Goal: Information Seeking & Learning: Check status

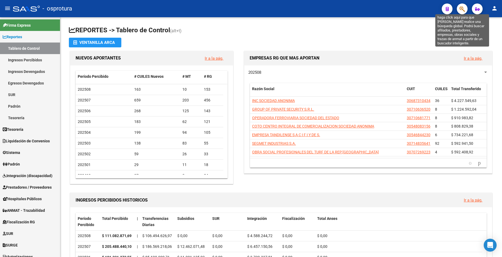
click at [462, 8] on icon "button" at bounding box center [461, 9] width 5 height 6
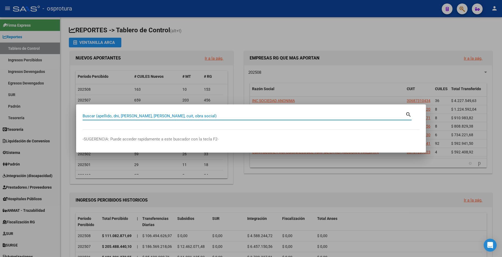
paste input "27180314135"
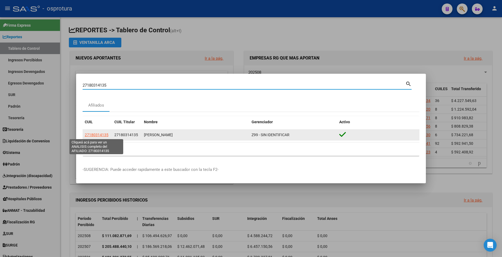
click at [98, 134] on span "27180314135" at bounding box center [97, 135] width 24 height 4
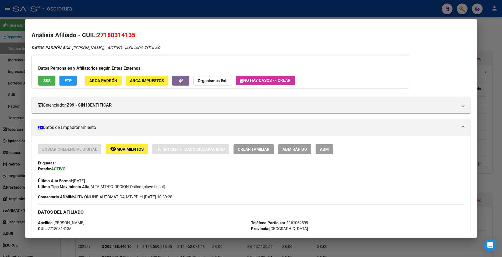
click at [44, 81] on span "SSS" at bounding box center [46, 80] width 7 height 5
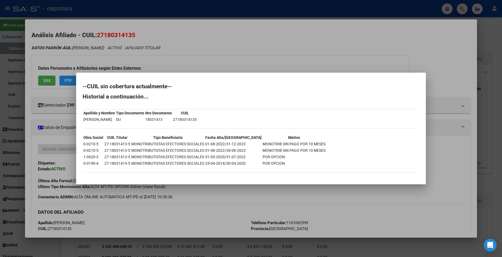
click at [192, 61] on div at bounding box center [251, 128] width 502 height 257
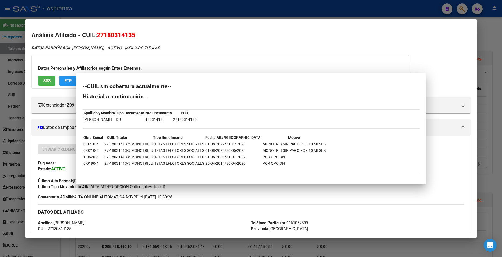
click at [192, 59] on div "Datos Personales y Afiliatorios según Entes Externos: SSS FTP ARCA Padrón ARCA …" at bounding box center [219, 71] width 377 height 33
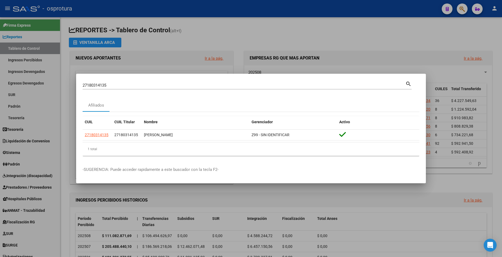
click at [123, 82] on div "27180314135 Buscar (apellido, dni, cuil, [PERSON_NAME], cuit, obra social)" at bounding box center [244, 85] width 323 height 8
click at [123, 84] on input "27180314135" at bounding box center [244, 85] width 323 height 5
paste input "0180493647"
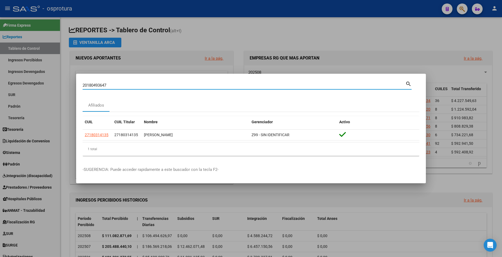
type input "20180493647"
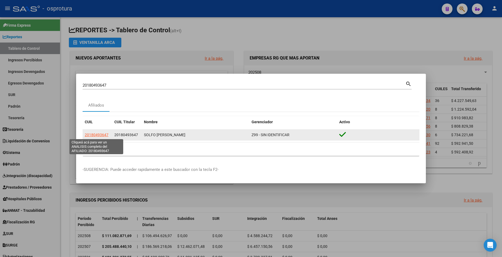
click at [103, 135] on span "20180493647" at bounding box center [97, 135] width 24 height 4
type textarea "20180493647"
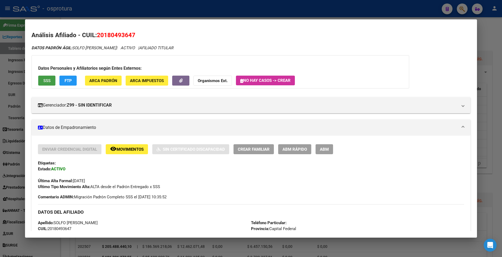
click at [46, 78] on span "SSS" at bounding box center [46, 80] width 7 height 5
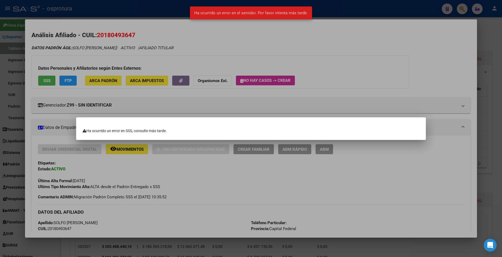
click at [77, 96] on div at bounding box center [251, 128] width 502 height 257
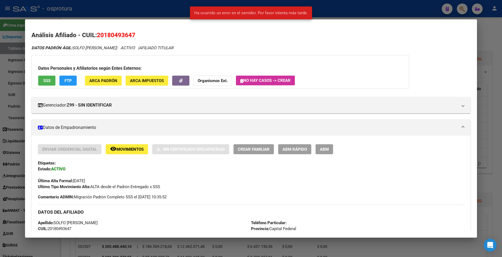
click at [47, 82] on span "SSS" at bounding box center [46, 80] width 7 height 5
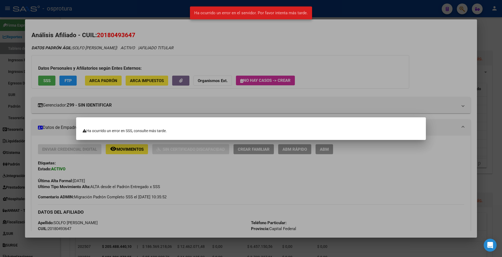
click at [121, 92] on div at bounding box center [251, 128] width 502 height 257
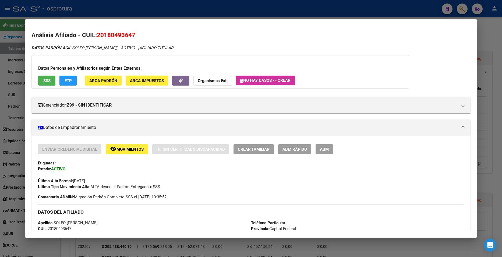
drag, startPoint x: 130, startPoint y: 6, endPoint x: 130, endPoint y: 10, distance: 4.9
click at [130, 9] on div at bounding box center [251, 128] width 502 height 257
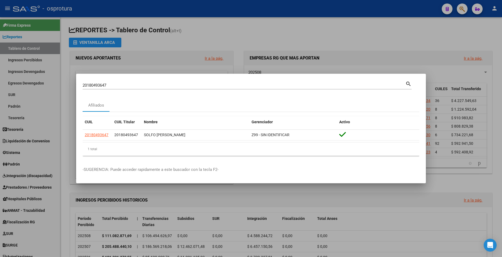
click at [150, 84] on input "20180493647" at bounding box center [244, 85] width 323 height 5
paste input "7182314620"
type input "27182314620"
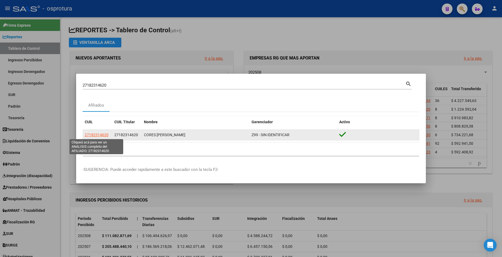
click at [100, 133] on span "27182314620" at bounding box center [97, 135] width 24 height 4
type textarea "27182314620"
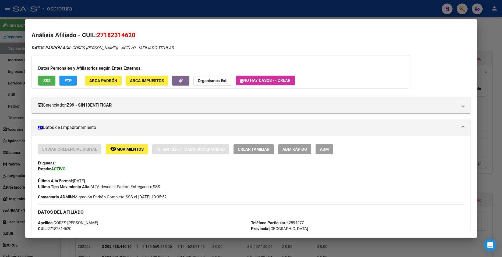
click at [45, 86] on div "Datos Personales y Afiliatorios según Entes Externos: SSS FTP ARCA Padrón ARCA …" at bounding box center [219, 71] width 377 height 33
click at [47, 84] on button "SSS" at bounding box center [46, 81] width 17 height 10
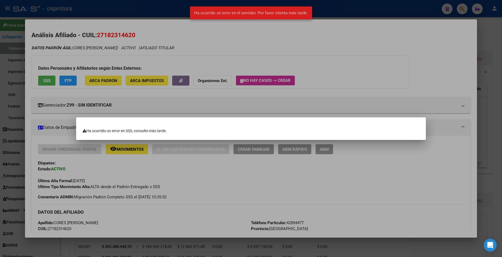
click at [146, 98] on div at bounding box center [251, 128] width 502 height 257
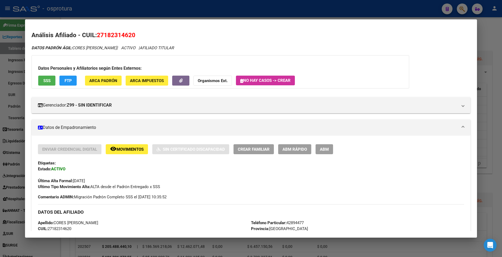
click at [130, 11] on div at bounding box center [251, 128] width 502 height 257
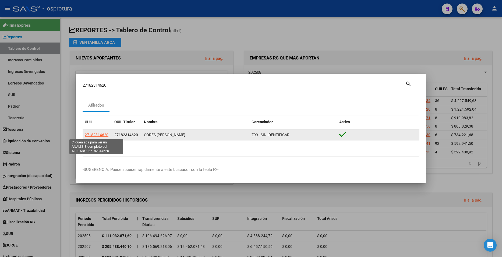
click at [98, 137] on span "27182314620" at bounding box center [97, 135] width 24 height 4
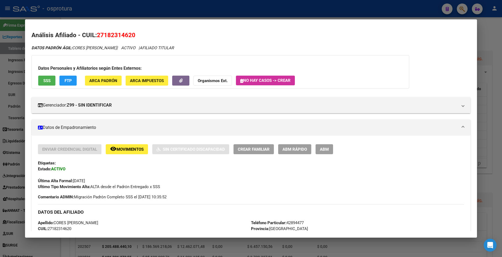
click at [45, 78] on span "SSS" at bounding box center [46, 80] width 7 height 5
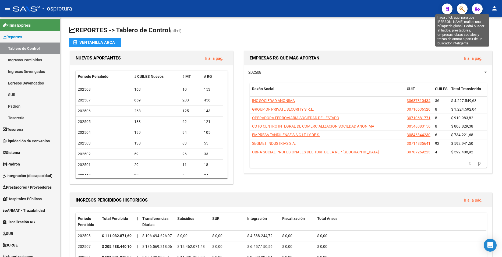
click at [462, 9] on icon "button" at bounding box center [461, 9] width 5 height 6
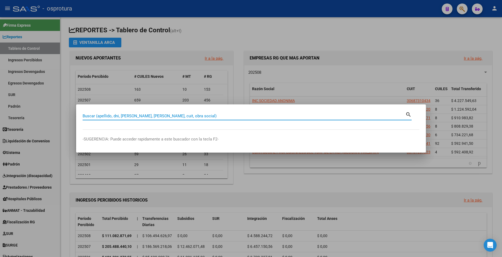
paste input "27182314620"
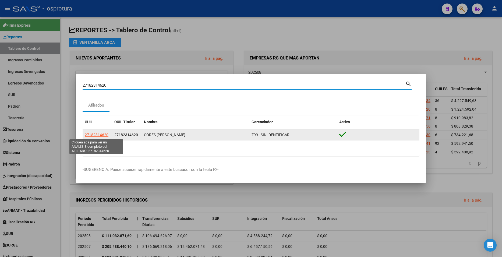
click at [95, 134] on span "27182314620" at bounding box center [97, 135] width 24 height 4
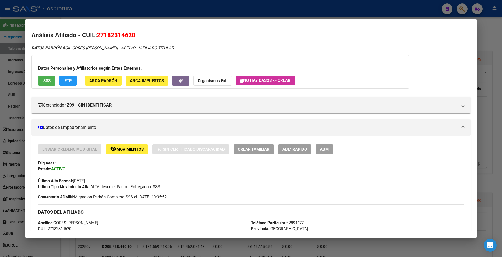
click at [50, 80] on span "SSS" at bounding box center [46, 80] width 7 height 5
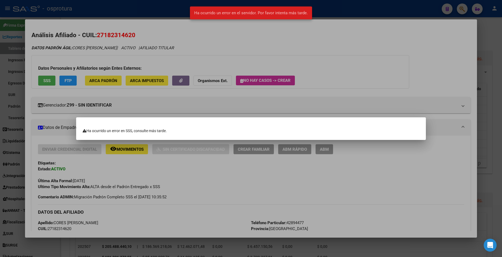
click at [176, 47] on div at bounding box center [251, 128] width 502 height 257
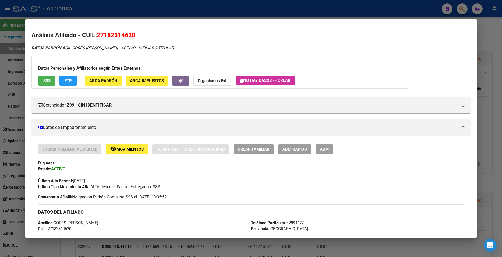
click at [192, 16] on div at bounding box center [251, 128] width 502 height 257
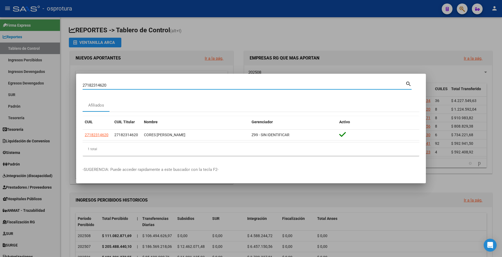
click at [176, 87] on input "27182314620" at bounding box center [244, 85] width 323 height 5
paste input "0185069061"
type input "20185069061"
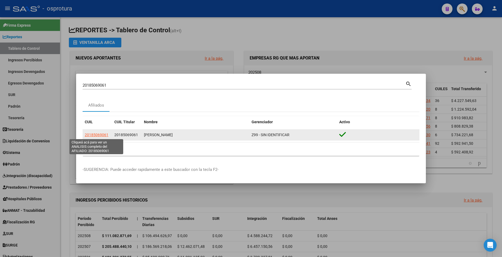
click at [101, 134] on span "20185069061" at bounding box center [97, 135] width 24 height 4
type textarea "20185069061"
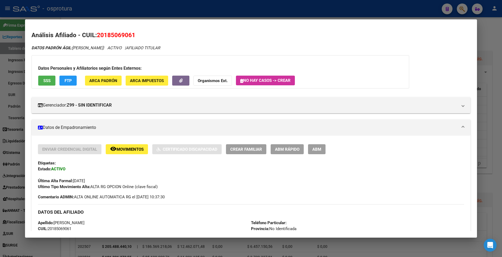
click at [46, 80] on span "SSS" at bounding box center [46, 80] width 7 height 5
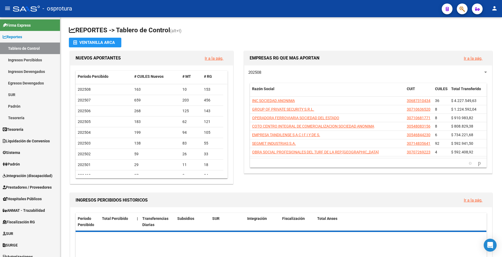
click at [459, 12] on button "button" at bounding box center [461, 8] width 11 height 11
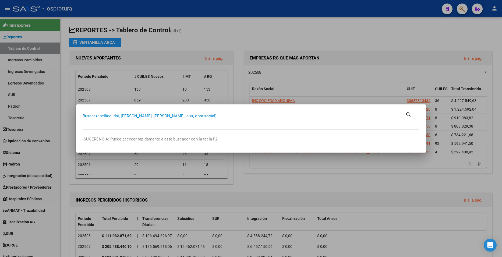
paste input "20185069061"
type input "20185069061"
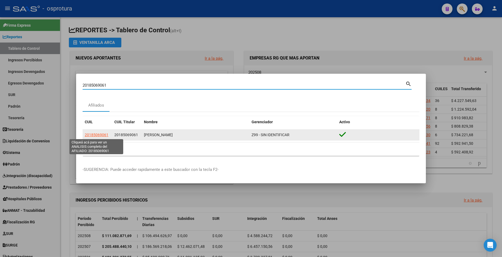
click at [98, 136] on span "20185069061" at bounding box center [97, 135] width 24 height 4
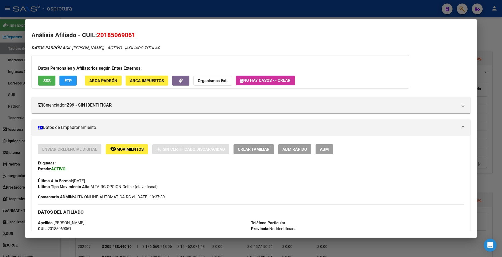
click at [51, 82] on span "SSS" at bounding box center [46, 80] width 7 height 5
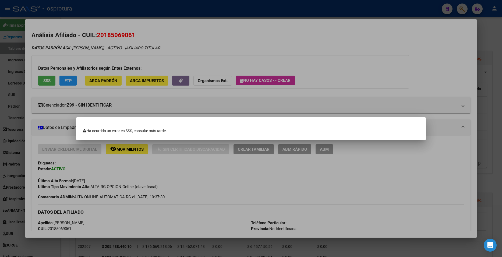
click at [235, 58] on div at bounding box center [251, 128] width 502 height 257
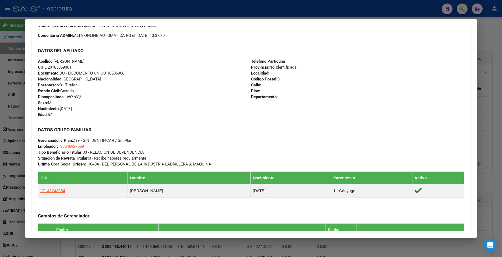
scroll to position [134, 0]
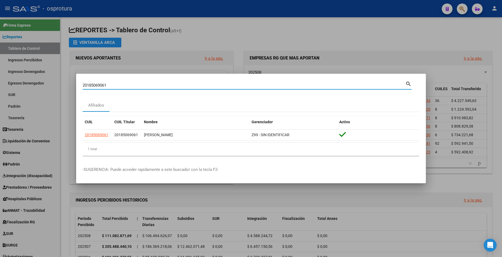
click at [115, 87] on input "20185069061" at bounding box center [244, 85] width 323 height 5
paste input "7185547642"
type input "27185547642"
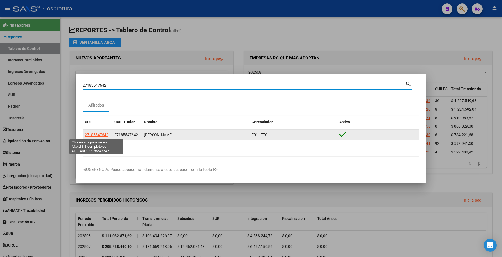
click at [104, 137] on span "27185547642" at bounding box center [97, 135] width 24 height 4
type textarea "27185547642"
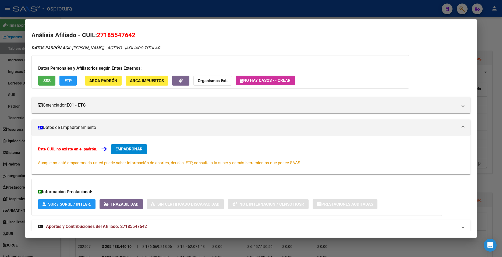
click at [50, 80] on span "SSS" at bounding box center [46, 80] width 7 height 5
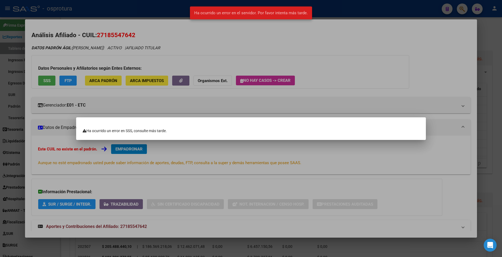
click at [127, 105] on div at bounding box center [251, 128] width 502 height 257
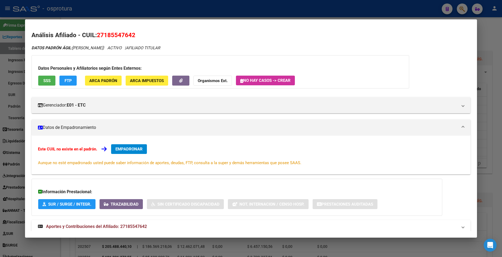
click at [175, 13] on div at bounding box center [251, 128] width 502 height 257
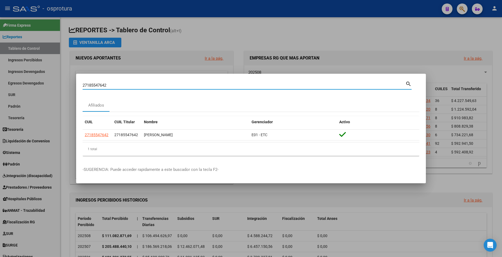
click at [167, 84] on input "27185547642" at bounding box center [244, 85] width 323 height 5
paste input "6085480"
type input "27186085480"
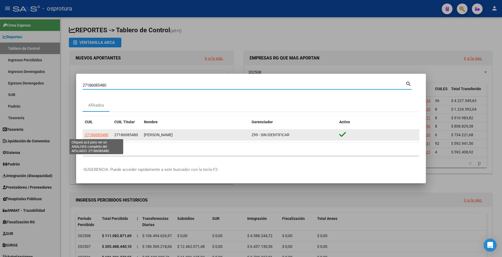
click at [89, 133] on span "27186085480" at bounding box center [97, 135] width 24 height 4
type textarea "27186085480"
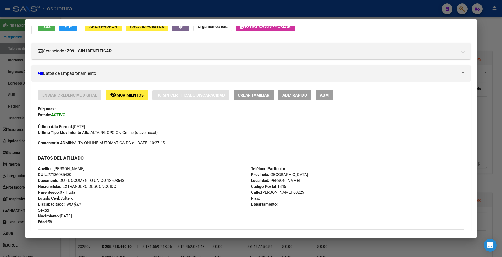
scroll to position [54, 0]
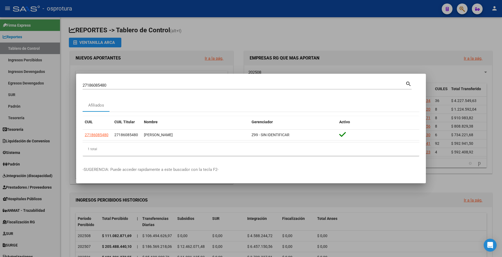
click at [178, 86] on input "27186085480" at bounding box center [244, 85] width 323 height 5
paste input "0200242298"
type input "20200242298"
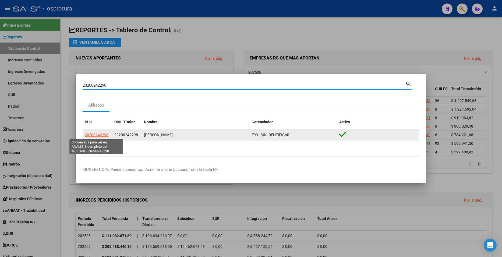
click at [98, 133] on span "20200242298" at bounding box center [97, 135] width 24 height 4
type textarea "20200242298"
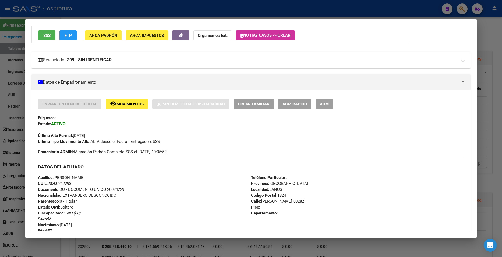
scroll to position [0, 0]
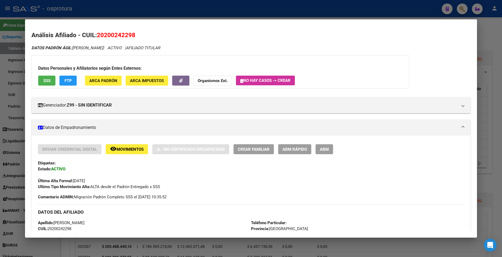
click at [52, 79] on button "SSS" at bounding box center [46, 81] width 17 height 10
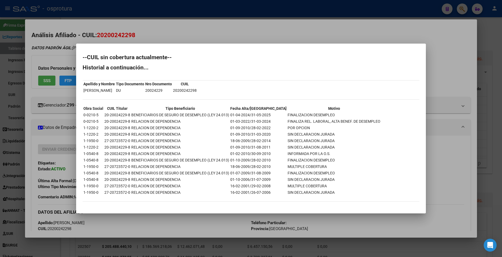
click at [152, 40] on div at bounding box center [251, 128] width 502 height 257
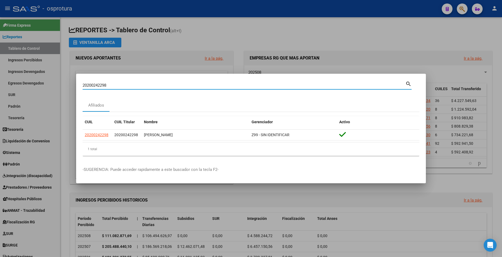
click at [156, 87] on input "20200242298" at bounding box center [244, 85] width 323 height 5
paste input "456305270"
type input "20456305270"
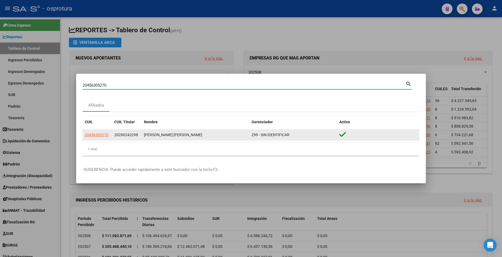
click at [96, 138] on datatable-body-cell "20456305270" at bounding box center [98, 135] width 30 height 10
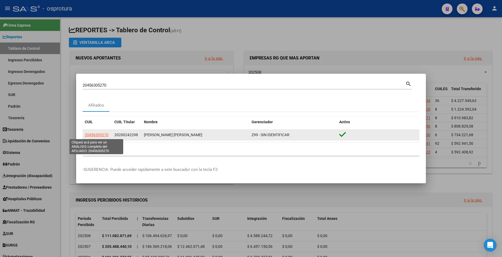
click at [95, 136] on span "20456305270" at bounding box center [97, 135] width 24 height 4
type textarea "20456305270"
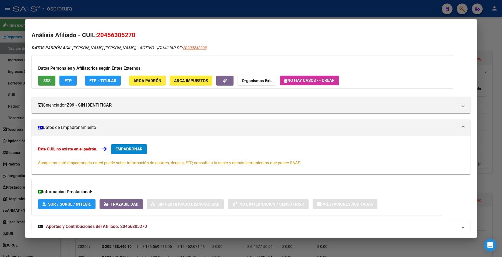
click at [51, 80] on span "SSS" at bounding box center [46, 80] width 7 height 5
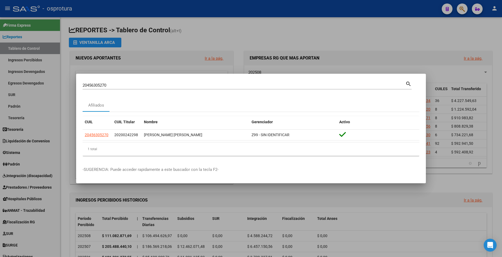
click at [113, 85] on input "20456305270" at bounding box center [244, 85] width 323 height 5
click at [113, 84] on input "20456305270" at bounding box center [244, 85] width 323 height 5
paste input "200540299"
type input "20200540299"
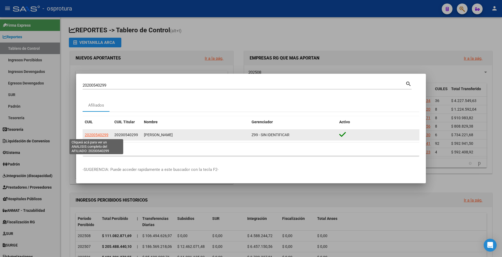
click at [93, 134] on span "20200540299" at bounding box center [97, 135] width 24 height 4
type textarea "20200540299"
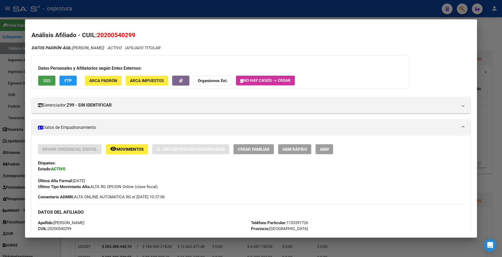
click at [50, 83] on span "SSS" at bounding box center [46, 80] width 7 height 5
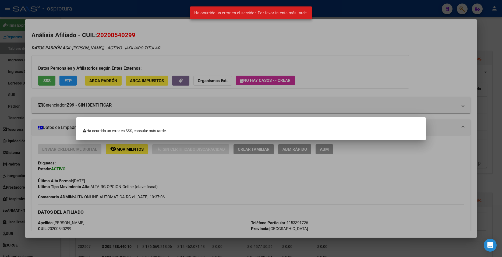
click at [154, 78] on div at bounding box center [251, 128] width 502 height 257
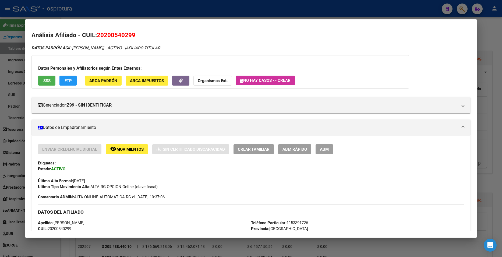
click at [184, 13] on div at bounding box center [251, 128] width 502 height 257
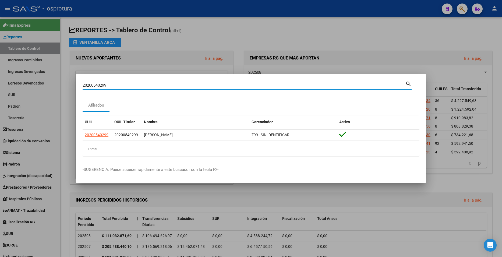
click at [153, 86] on input "20200540299" at bounding box center [244, 85] width 323 height 5
paste input "745284623"
type input "27452846239"
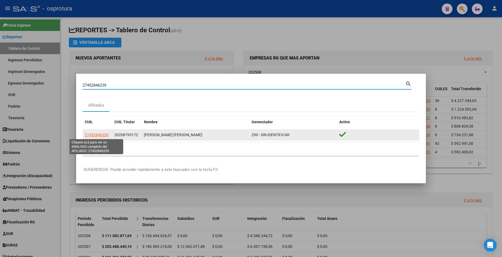
click at [101, 135] on span "27452846239" at bounding box center [97, 135] width 24 height 4
type textarea "27452846239"
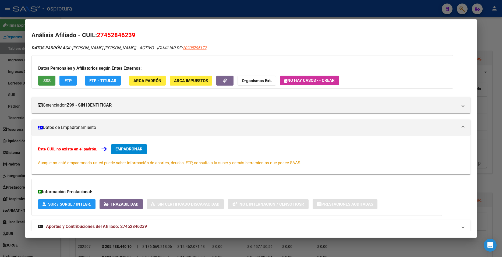
click at [41, 79] on button "SSS" at bounding box center [46, 81] width 17 height 10
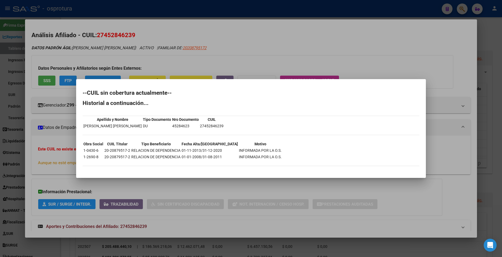
drag, startPoint x: 195, startPoint y: 66, endPoint x: 190, endPoint y: 67, distance: 4.9
click at [194, 66] on div at bounding box center [251, 128] width 502 height 257
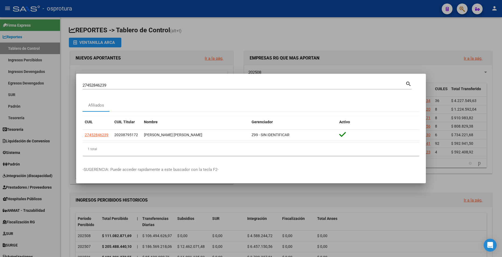
click at [155, 85] on input "27452846239" at bounding box center [244, 85] width 323 height 5
paste input "0209228417"
type input "20209228417"
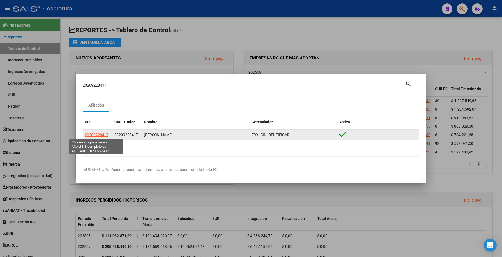
click at [103, 134] on span "20209228417" at bounding box center [97, 135] width 24 height 4
type textarea "20209228417"
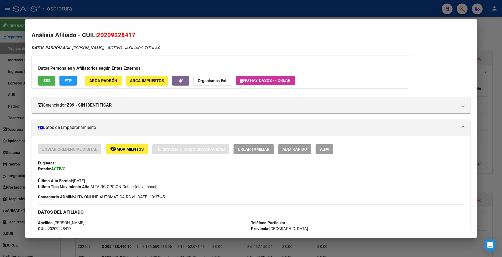
click at [50, 84] on button "SSS" at bounding box center [46, 81] width 17 height 10
